Goal: Information Seeking & Learning: Learn about a topic

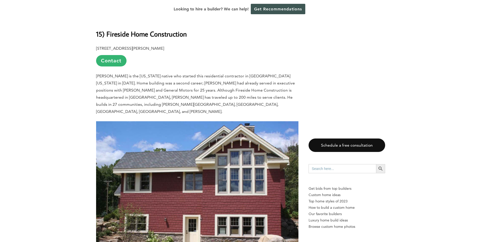
scroll to position [380, 0]
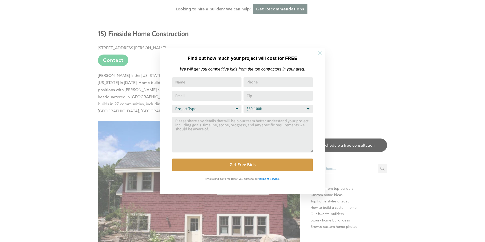
click at [321, 53] on icon at bounding box center [320, 53] width 6 height 6
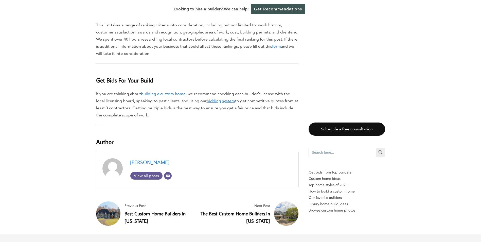
scroll to position [4873, 0]
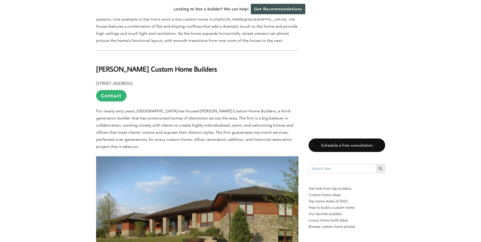
scroll to position [2612, 0]
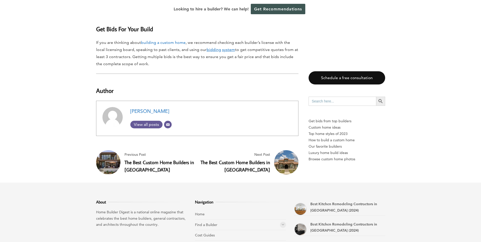
scroll to position [3679, 0]
